Goal: Book appointment/travel/reservation

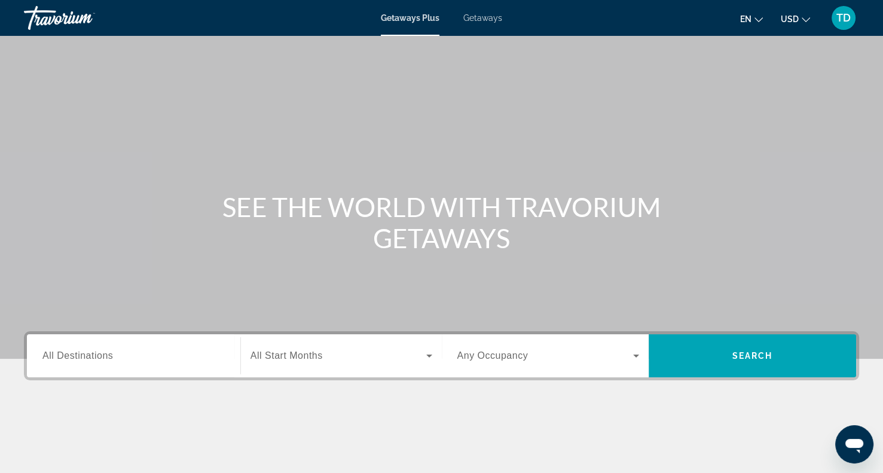
click at [484, 20] on span "Getaways" at bounding box center [482, 18] width 39 height 10
click at [65, 361] on input "Destination All Destinations" at bounding box center [133, 356] width 182 height 14
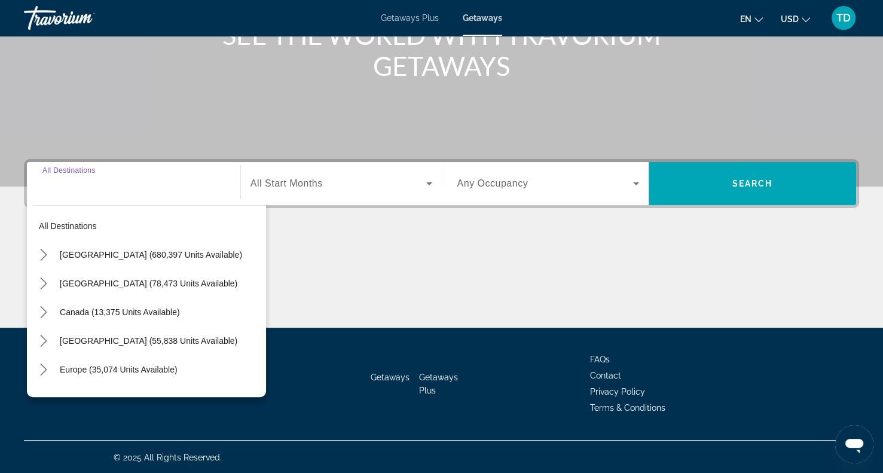
scroll to position [173, 0]
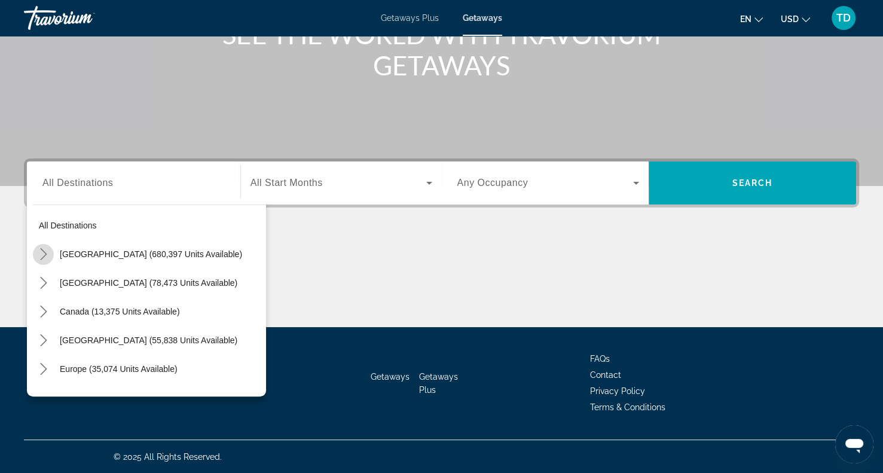
click at [41, 251] on icon "Toggle United States (680,397 units available) submenu" at bounding box center [44, 254] width 12 height 12
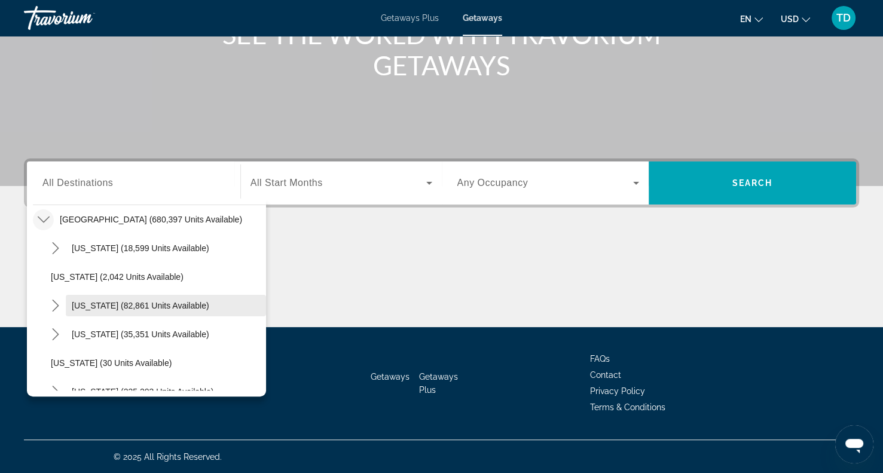
click at [111, 302] on span "California (82,861 units available)" at bounding box center [140, 306] width 137 height 10
type input "**********"
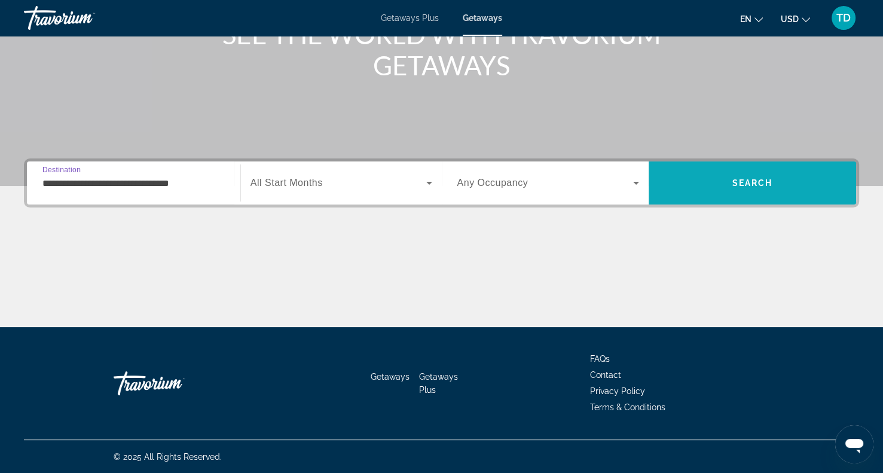
scroll to position [170, 0]
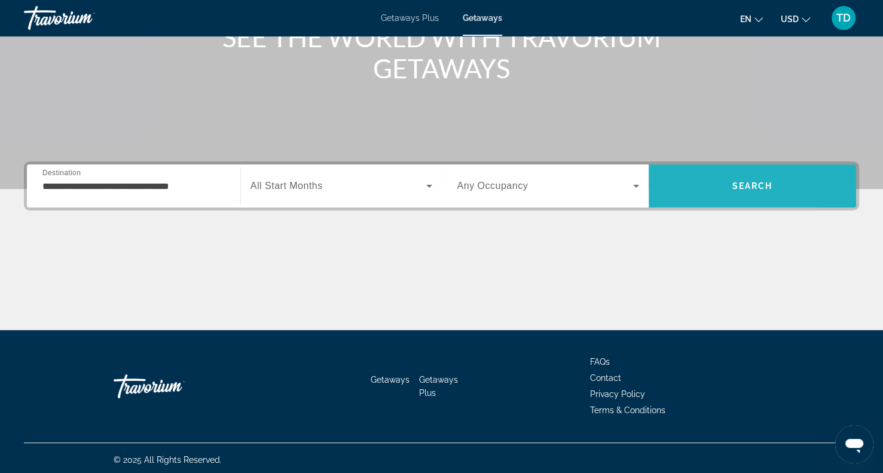
click at [687, 165] on span "Search" at bounding box center [752, 185] width 207 height 43
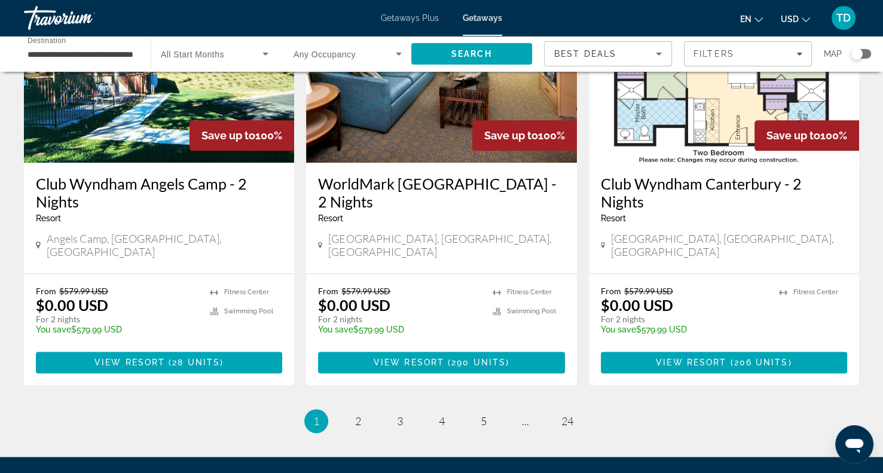
scroll to position [1468, 0]
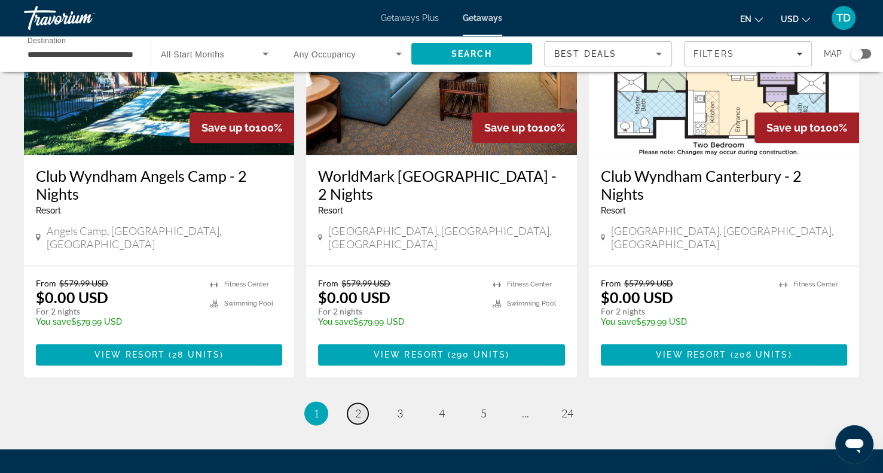
click at [361, 403] on link "page 2" at bounding box center [357, 413] width 21 height 21
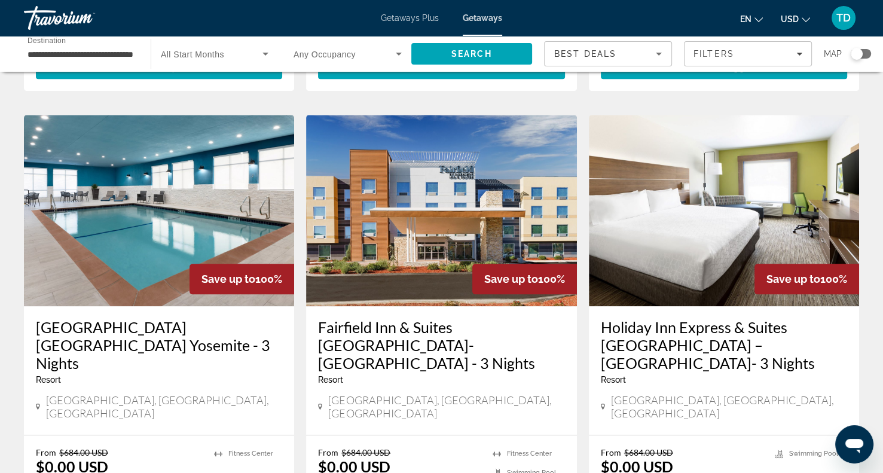
scroll to position [1533, 0]
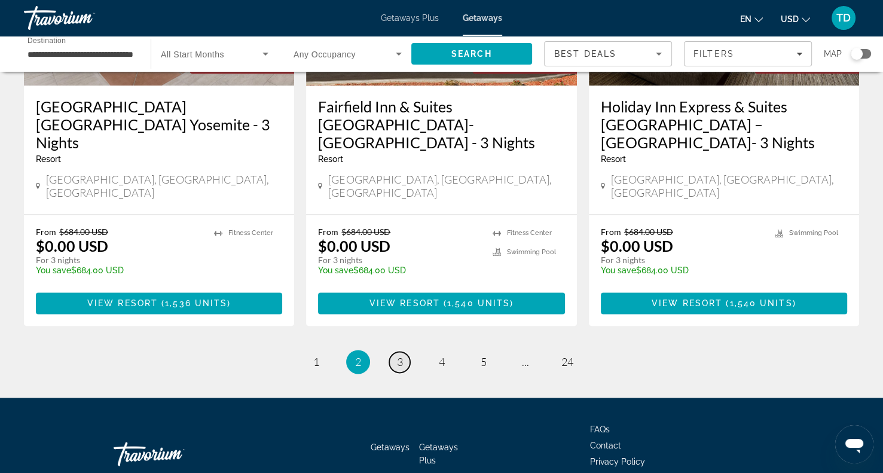
click at [399, 355] on span "3" at bounding box center [400, 361] width 6 height 13
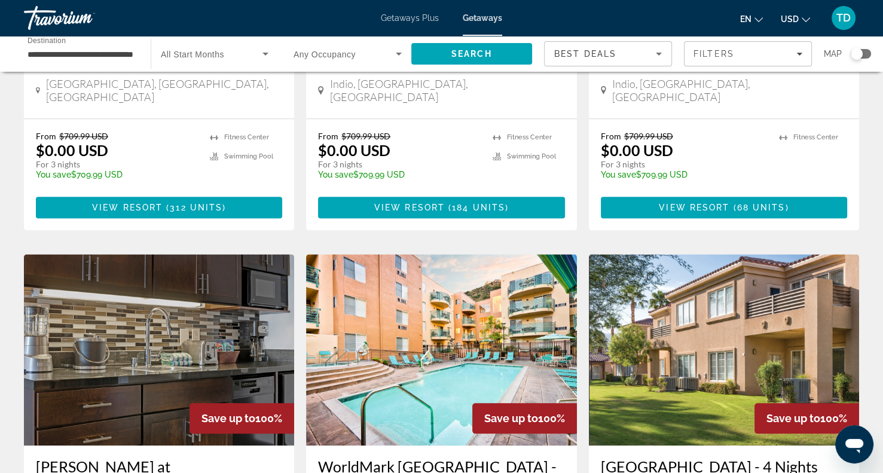
scroll to position [1401, 0]
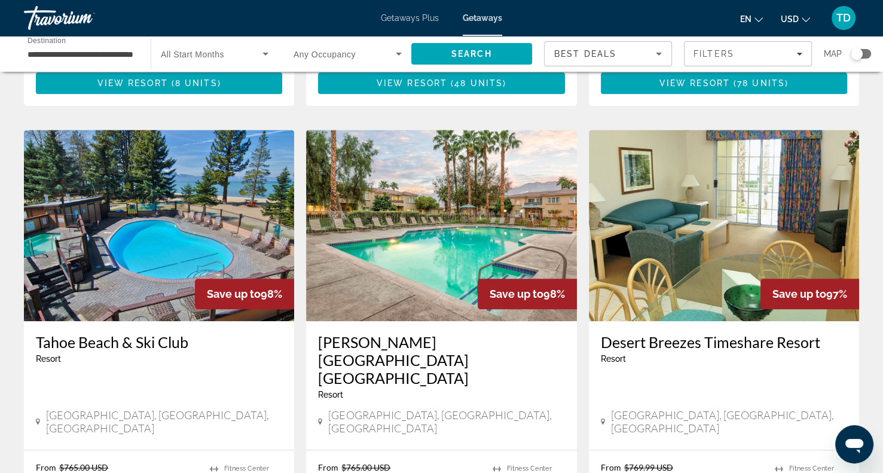
scroll to position [1291, 0]
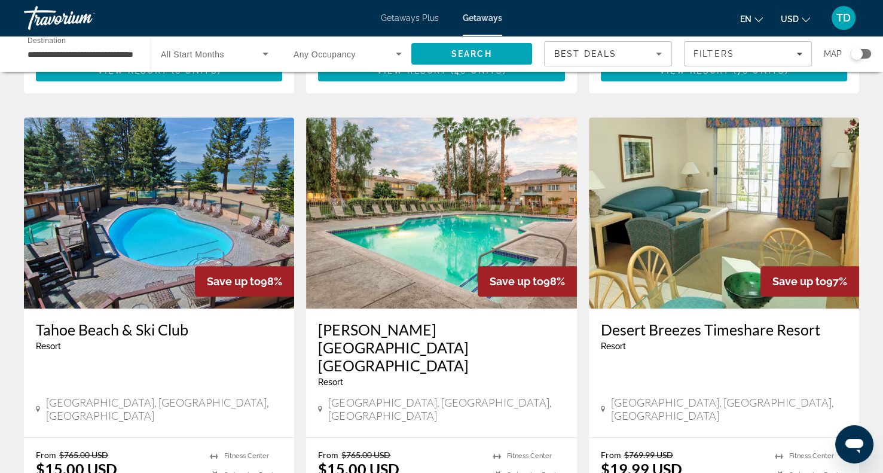
click at [731, 69] on app-map-search-filters "Best Deals Filters Map" at bounding box center [707, 54] width 327 height 36
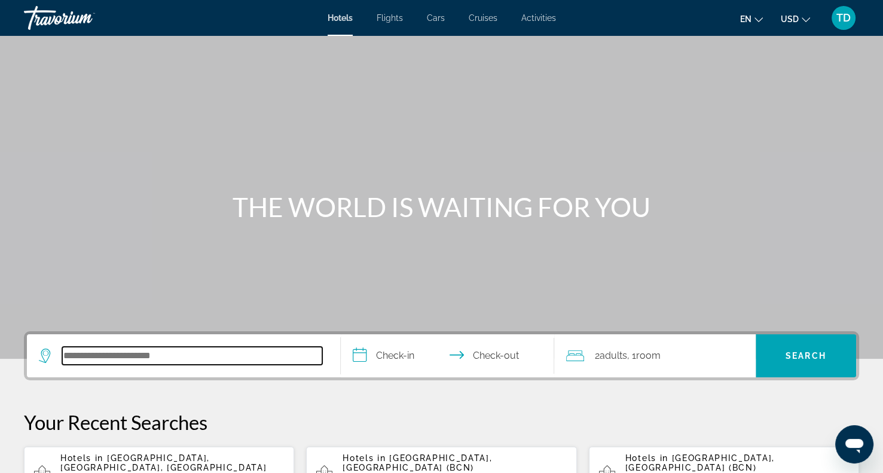
click at [122, 352] on input "Search hotel destination" at bounding box center [192, 356] width 260 height 18
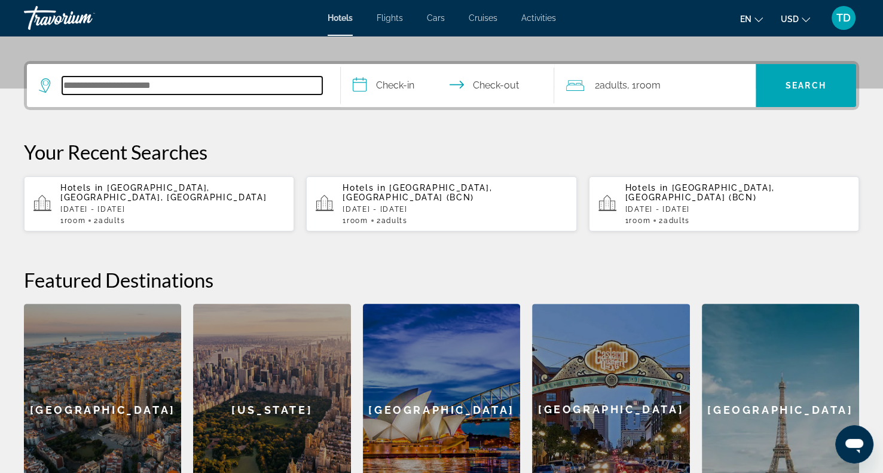
scroll to position [292, 0]
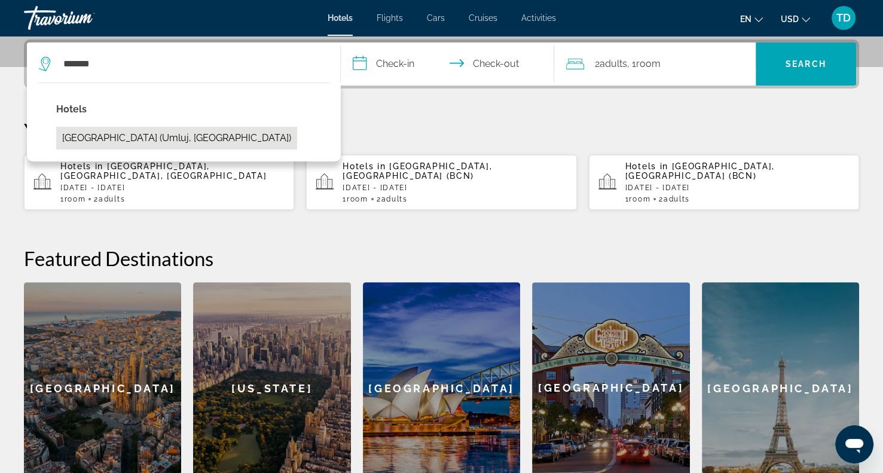
click at [157, 139] on button "Shebara Resort (Umluj, SA)" at bounding box center [176, 138] width 241 height 23
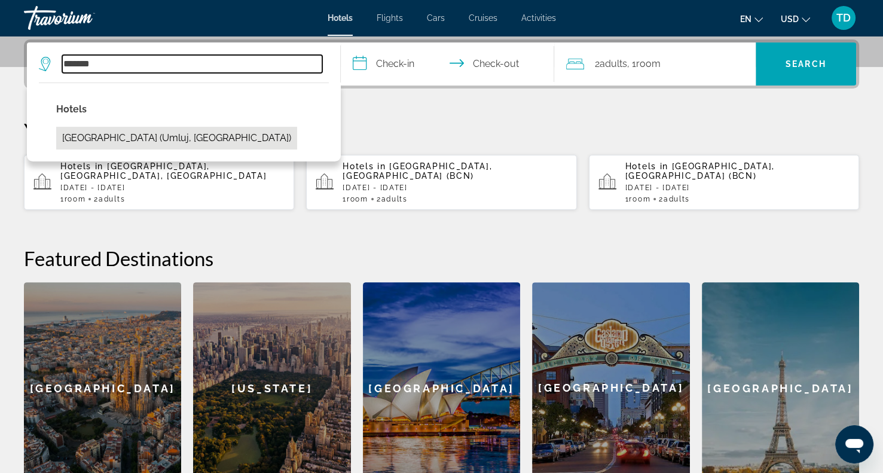
type input "**********"
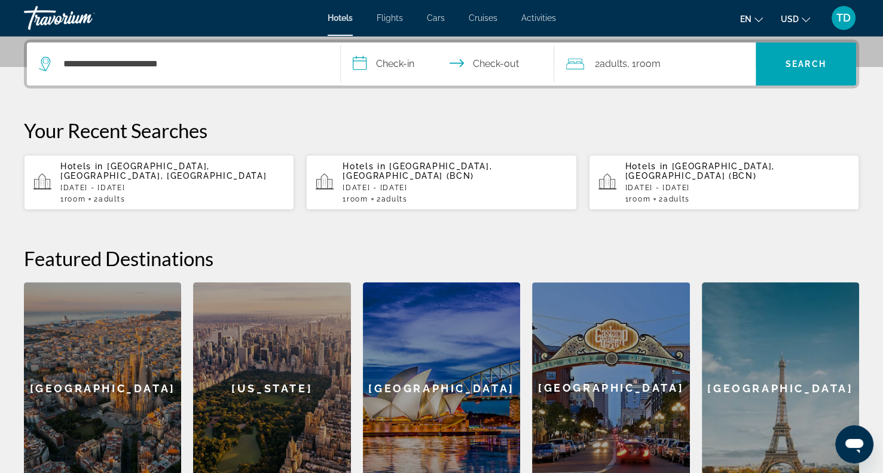
click at [385, 65] on input "**********" at bounding box center [450, 65] width 218 height 47
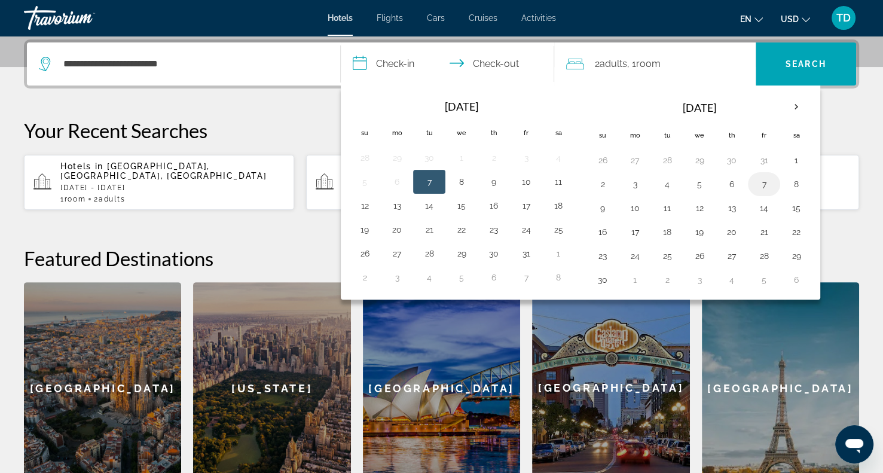
click at [759, 185] on button "7" at bounding box center [763, 184] width 19 height 17
click at [600, 206] on button "9" at bounding box center [602, 208] width 19 height 17
type input "**********"
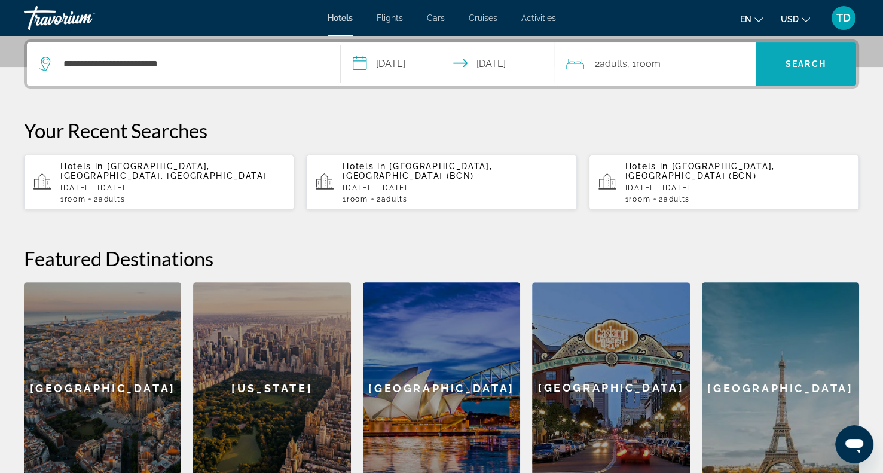
click at [806, 55] on span "Search" at bounding box center [806, 64] width 100 height 29
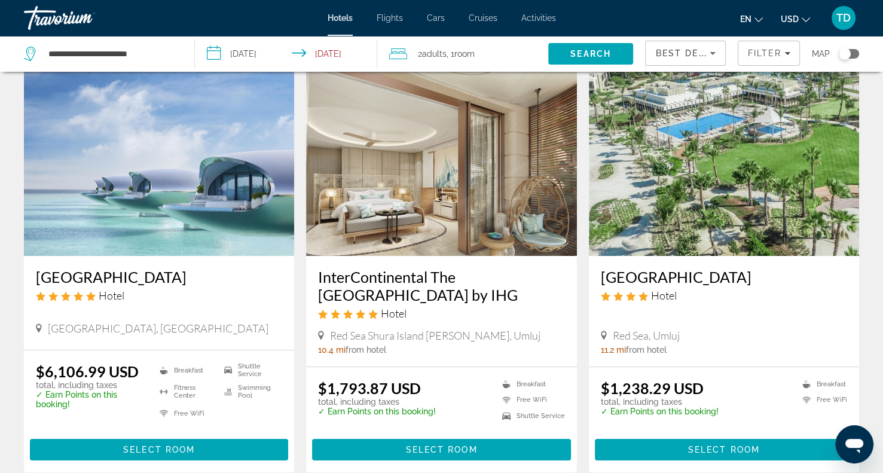
scroll to position [52, 0]
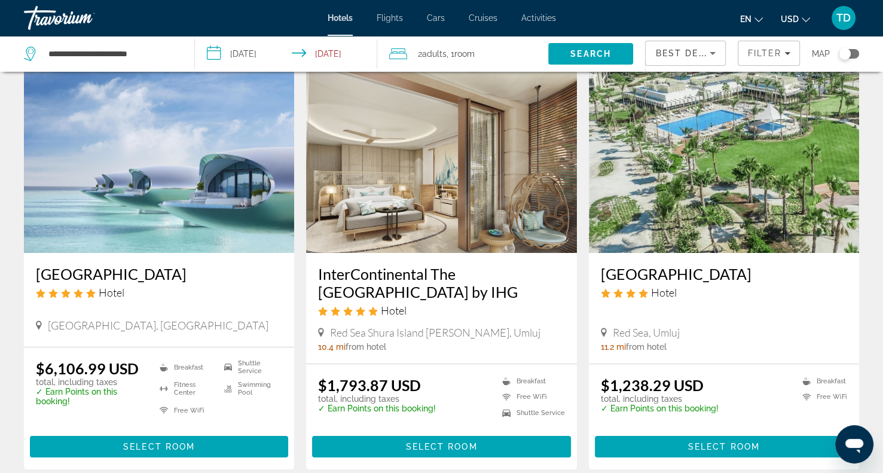
click at [77, 101] on img "Main content" at bounding box center [159, 157] width 270 height 191
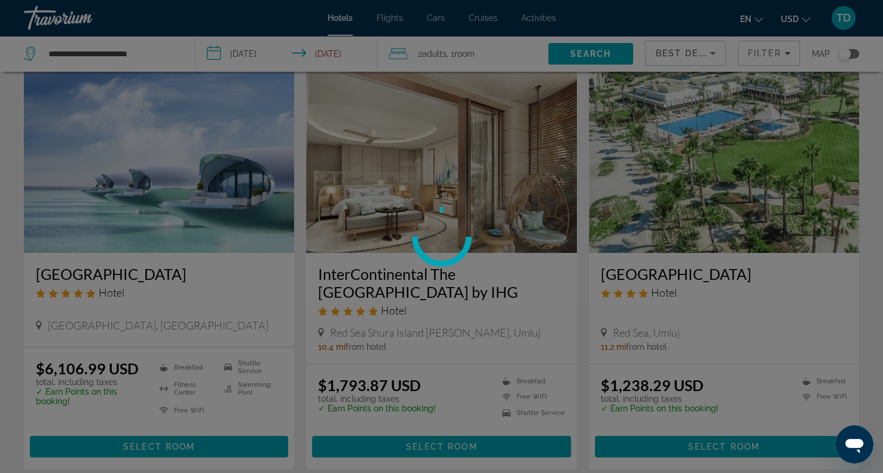
click at [425, 189] on div at bounding box center [441, 236] width 883 height 473
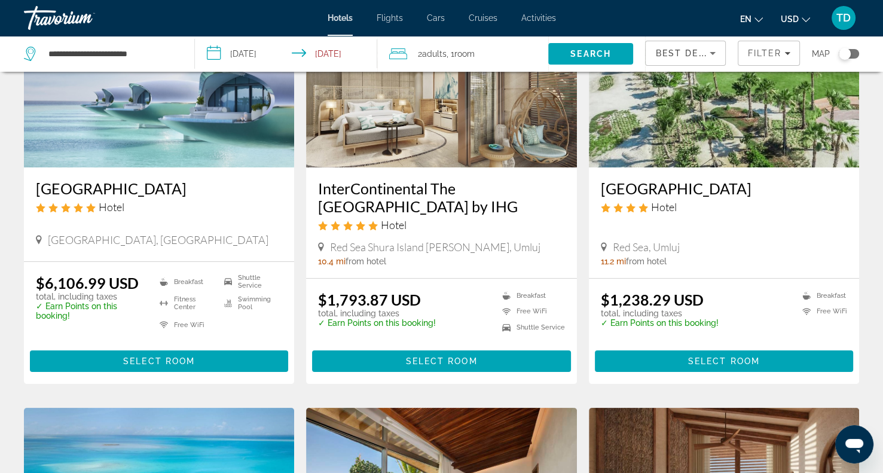
scroll to position [120, 0]
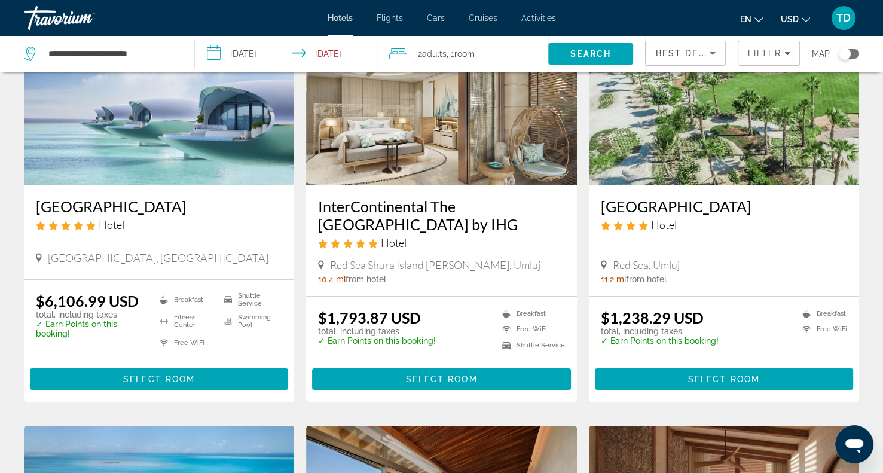
click at [538, 21] on span "Activities" at bounding box center [538, 18] width 35 height 10
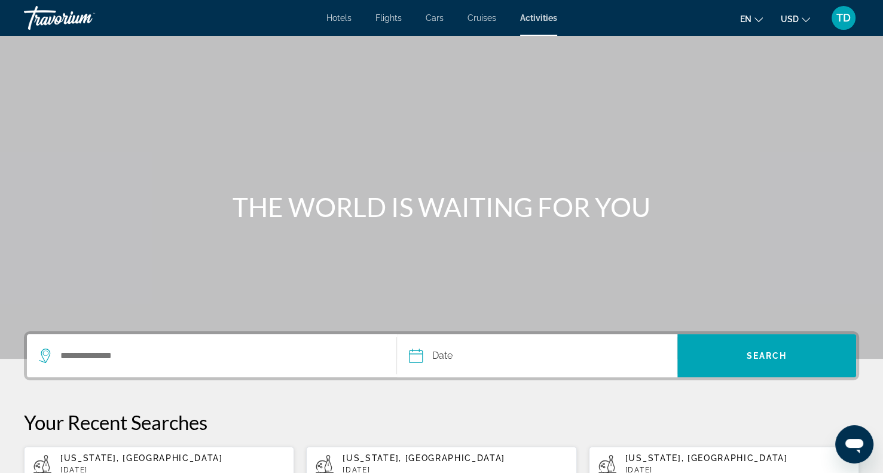
click at [476, 14] on span "Cruises" at bounding box center [481, 18] width 29 height 10
